Goal: Transaction & Acquisition: Purchase product/service

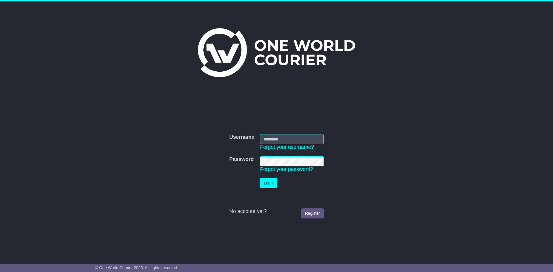
type input "**********"
click at [267, 187] on button "Login" at bounding box center [268, 183] width 17 height 10
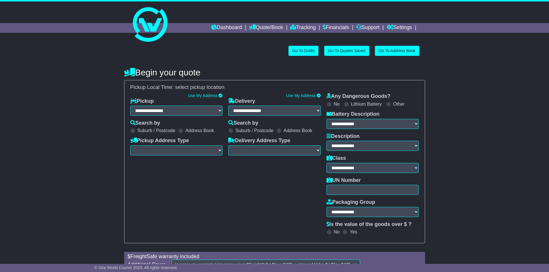
select select "**"
select select
